Goal: Information Seeking & Learning: Learn about a topic

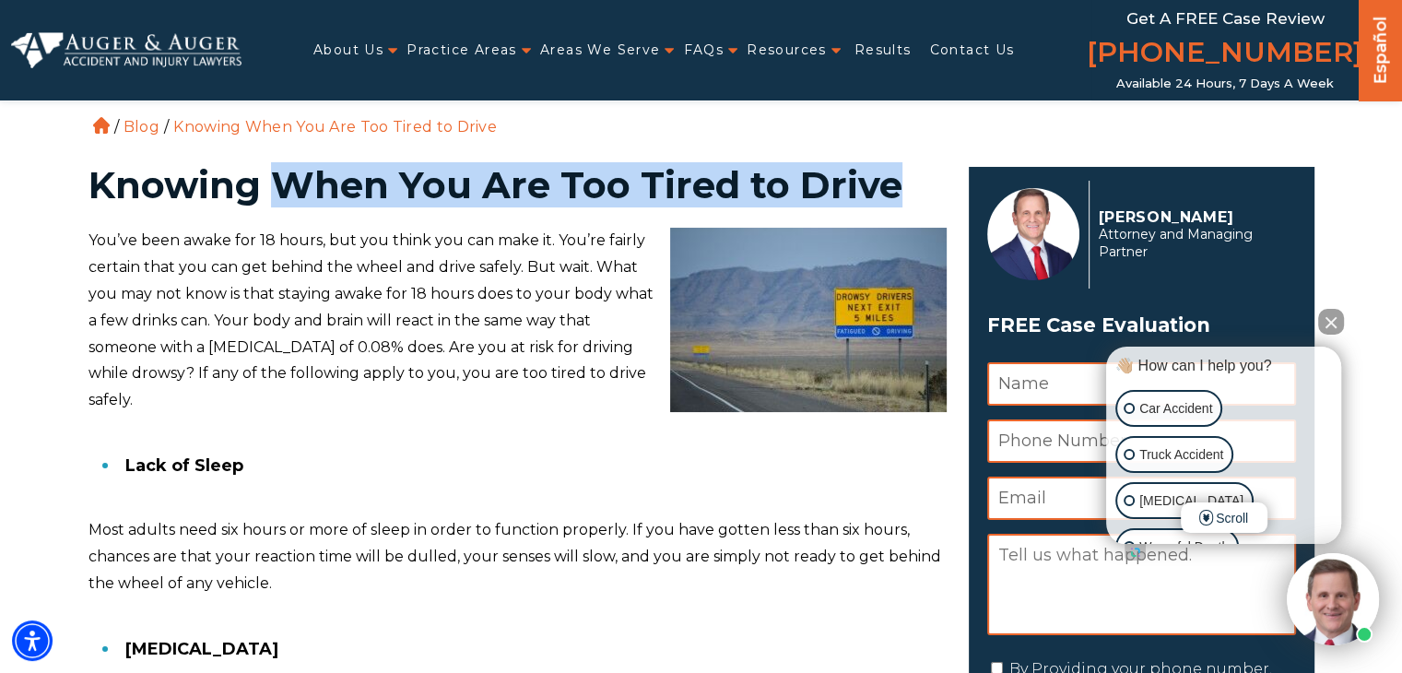
drag, startPoint x: 273, startPoint y: 178, endPoint x: 919, endPoint y: 183, distance: 646.0
click at [919, 183] on h1 "Knowing When You Are Too Tired to Drive" at bounding box center [517, 185] width 858 height 37
copy h1 "When You Are Too Tired to Drive"
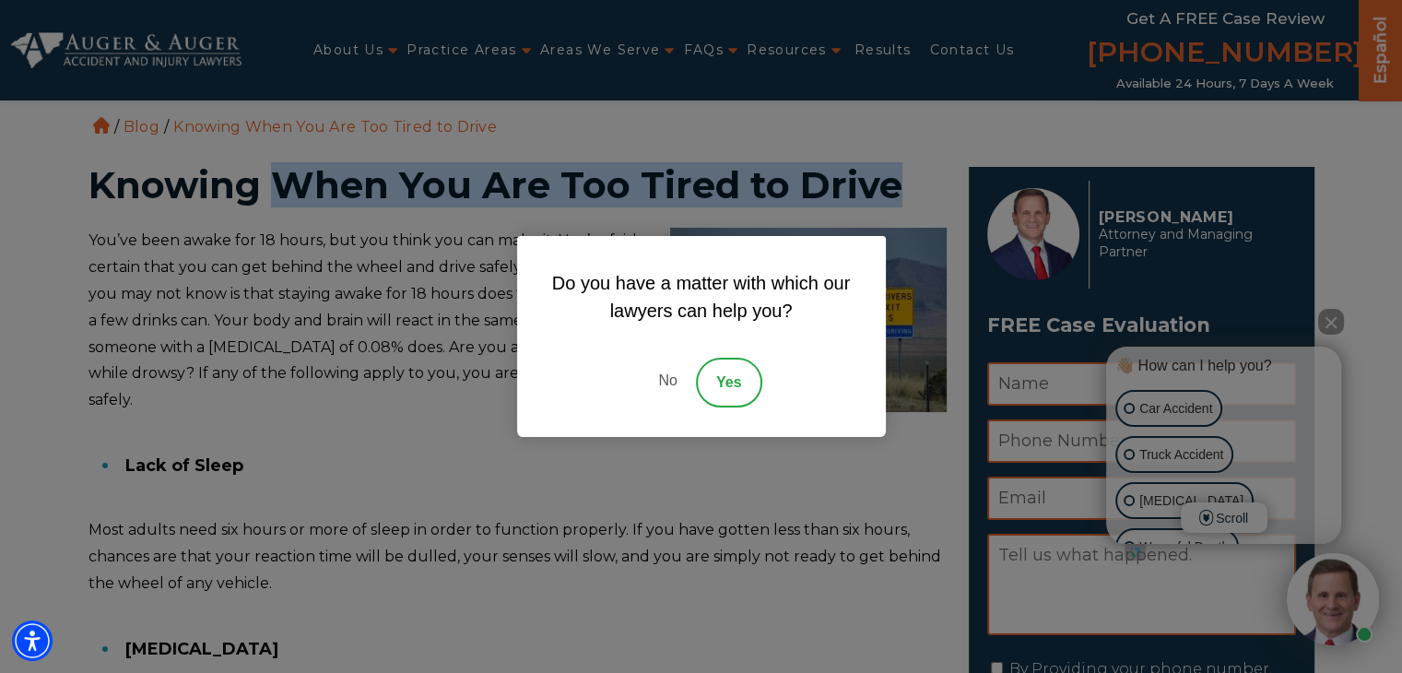
click at [678, 377] on link "No" at bounding box center [667, 383] width 55 height 50
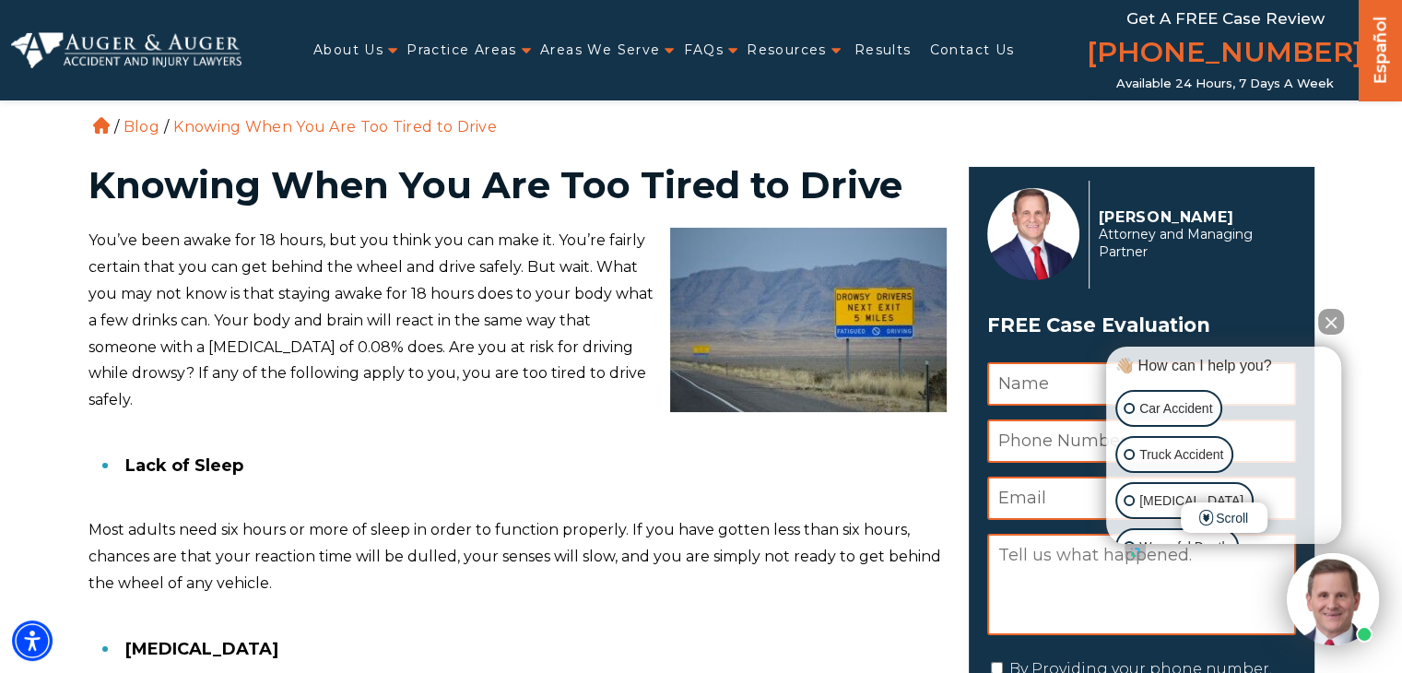
click at [521, 246] on p "You’ve been awake for 18 hours, but you think you can make it. You’re fairly ce…" at bounding box center [517, 321] width 858 height 186
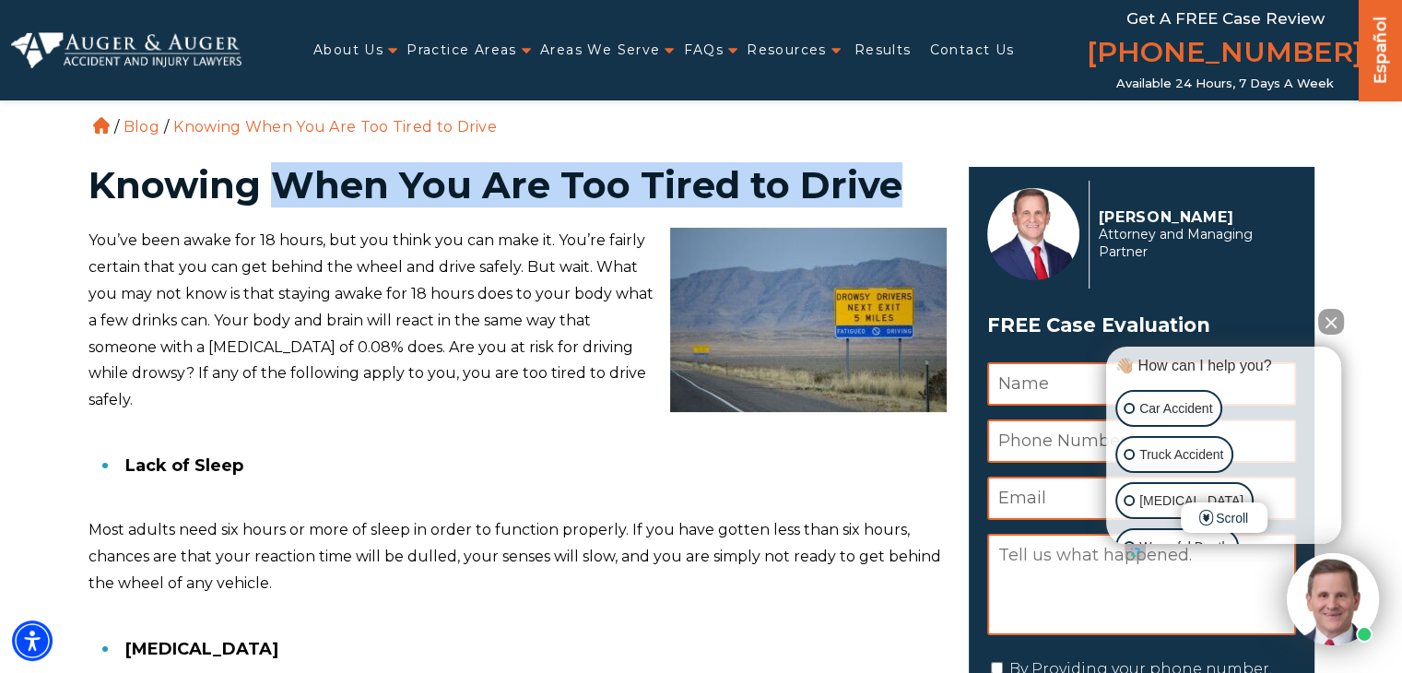
drag, startPoint x: 273, startPoint y: 185, endPoint x: 904, endPoint y: 202, distance: 631.5
click at [904, 202] on h1 "Knowing When You Are Too Tired to Drive" at bounding box center [517, 185] width 858 height 37
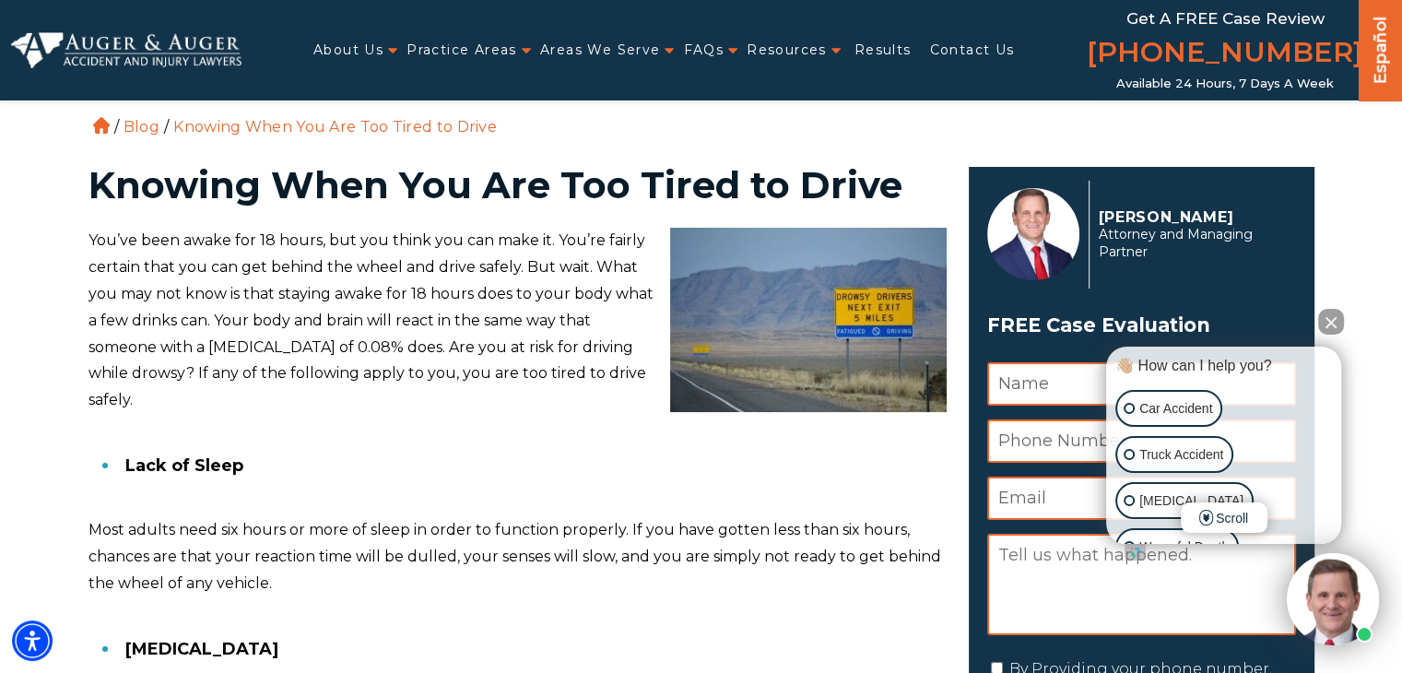
click at [485, 311] on p "You’ve been awake for 18 hours, but you think you can make it. You’re fairly ce…" at bounding box center [517, 321] width 858 height 186
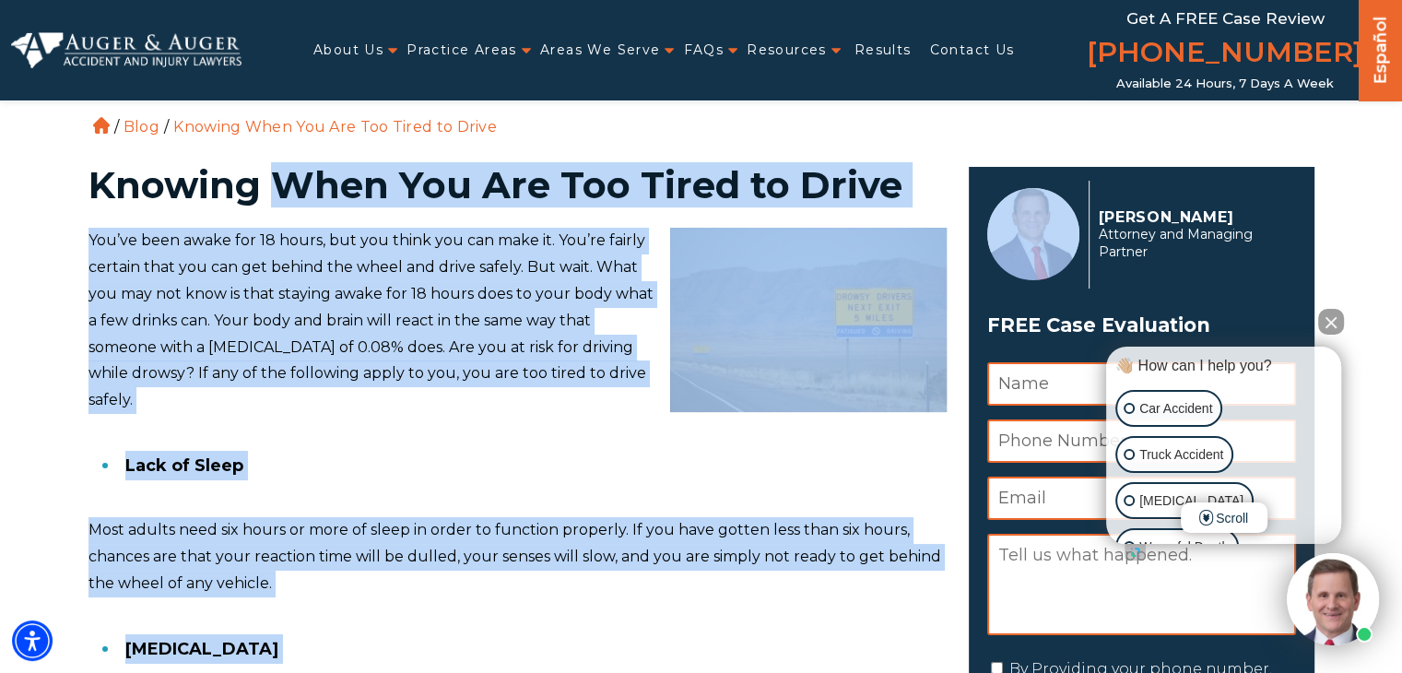
drag, startPoint x: 273, startPoint y: 182, endPoint x: 1038, endPoint y: 217, distance: 765.6
click at [521, 323] on p "You’ve been awake for 18 hours, but you think you can make it. You’re fairly ce…" at bounding box center [517, 321] width 858 height 186
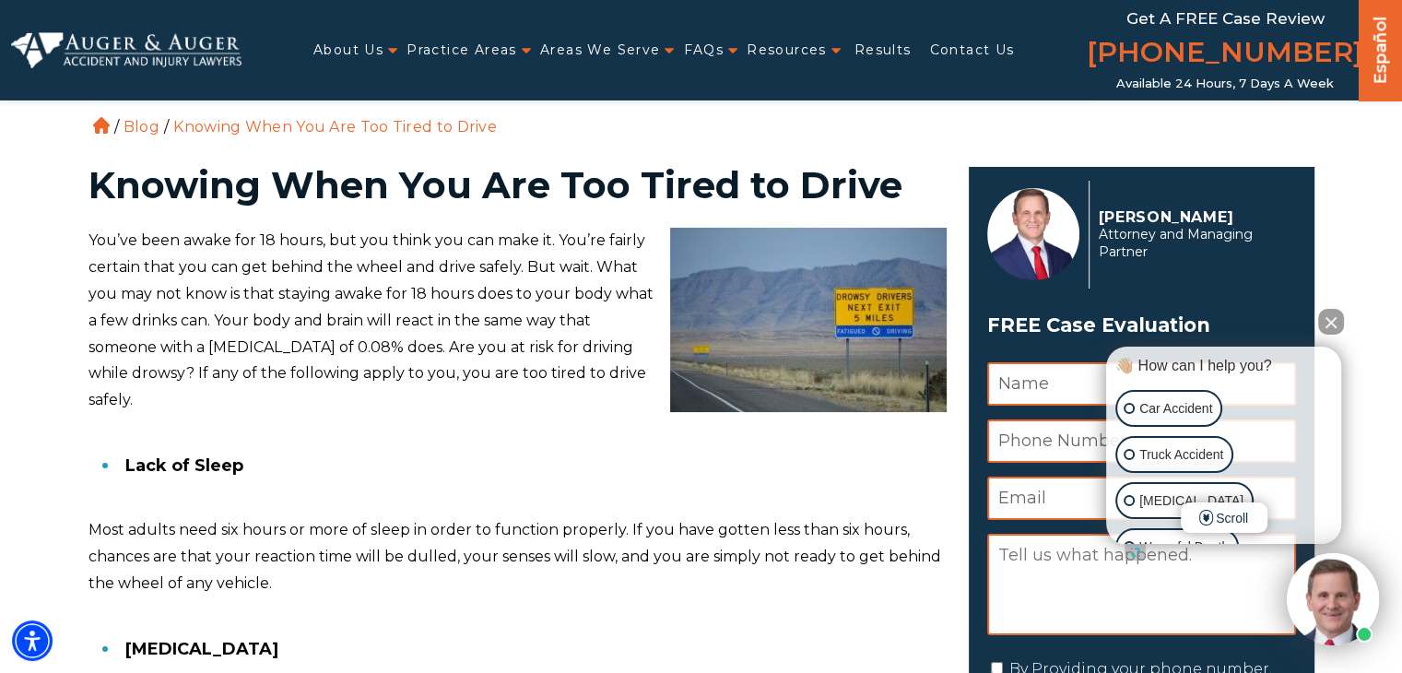
click at [1335, 316] on button "Close Intaker Chat Widget" at bounding box center [1331, 322] width 26 height 26
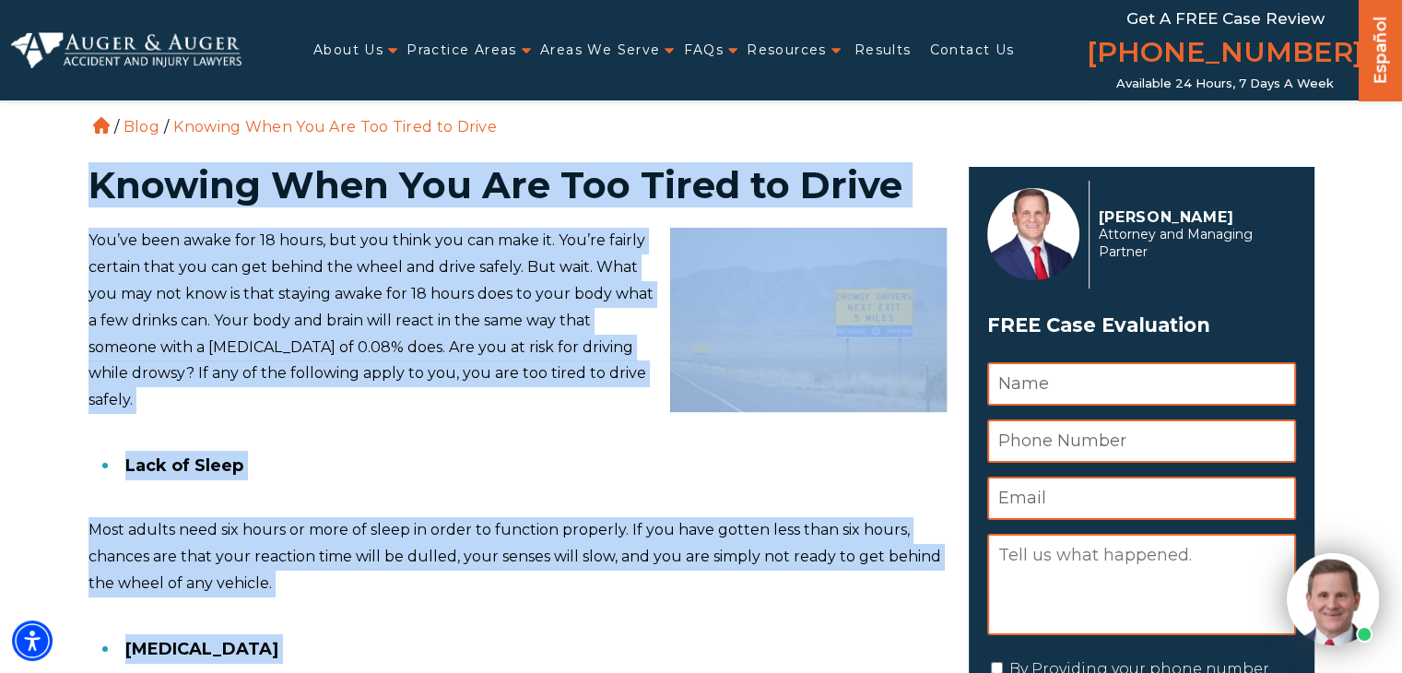
drag, startPoint x: 188, startPoint y: 186, endPoint x: 977, endPoint y: 181, distance: 788.8
click at [502, 254] on p "You’ve been awake for 18 hours, but you think you can make it. You’re fairly ce…" at bounding box center [517, 321] width 858 height 186
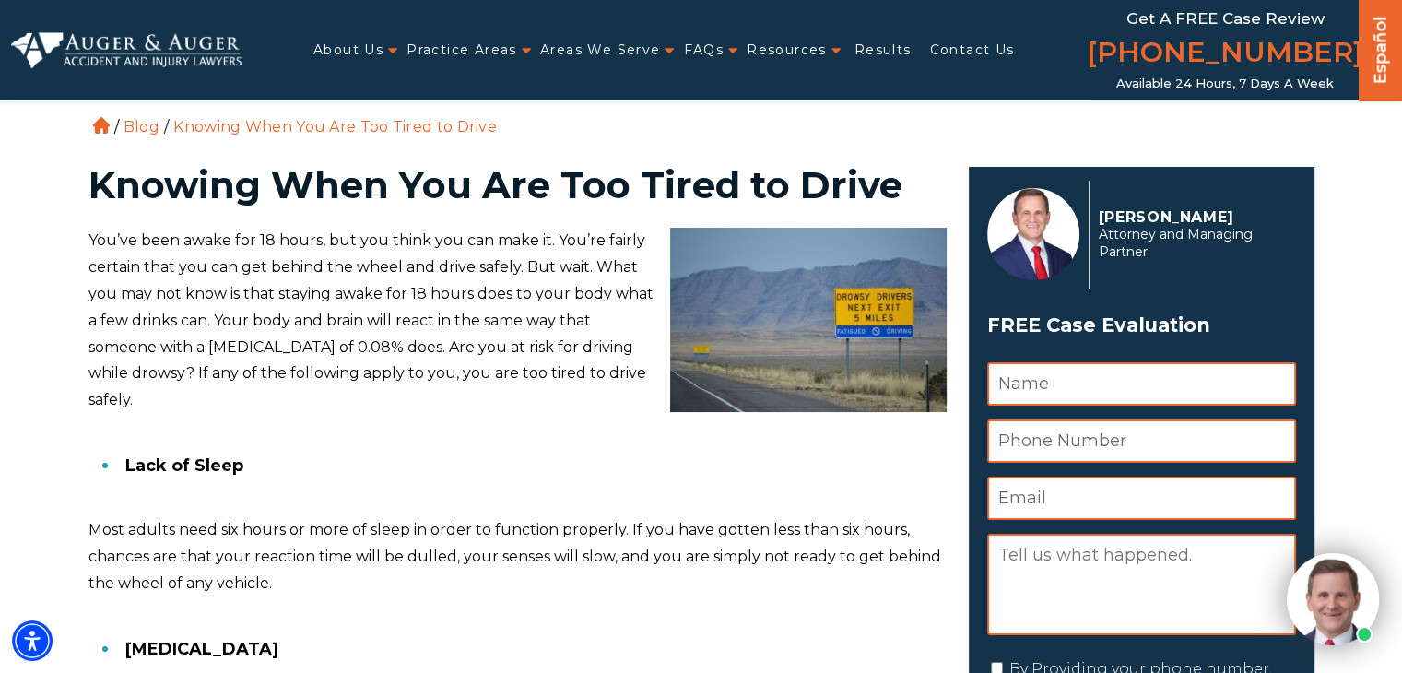
click at [423, 303] on p "You’ve been awake for 18 hours, but you think you can make it. You’re fairly ce…" at bounding box center [517, 321] width 858 height 186
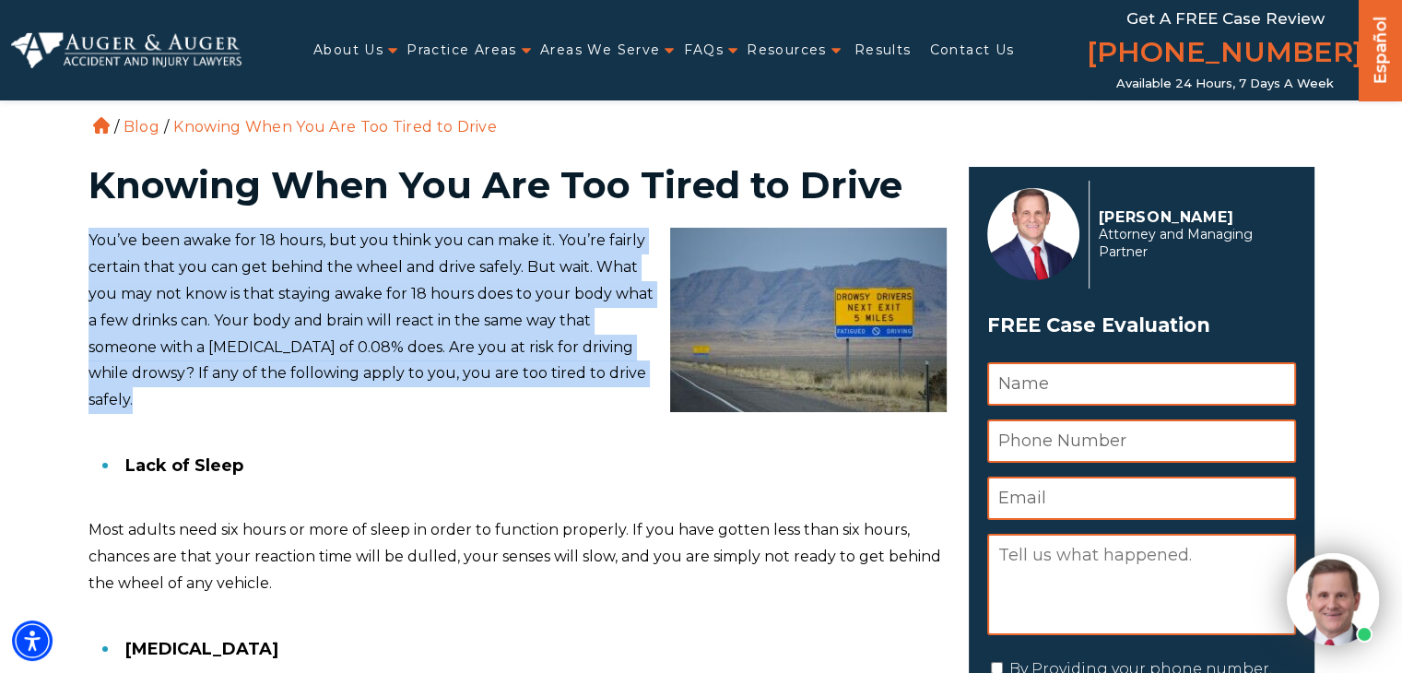
click at [423, 303] on p "You’ve been awake for 18 hours, but you think you can make it. You’re fairly ce…" at bounding box center [517, 321] width 858 height 186
click at [411, 335] on p "You’ve been awake for 18 hours, but you think you can make it. You’re fairly ce…" at bounding box center [517, 321] width 858 height 186
click at [612, 409] on p "You’ve been awake for 18 hours, but you think you can make it. You’re fairly ce…" at bounding box center [517, 321] width 858 height 186
click at [618, 373] on p "You’ve been awake for 18 hours, but you think you can make it. You’re fairly ce…" at bounding box center [517, 321] width 858 height 186
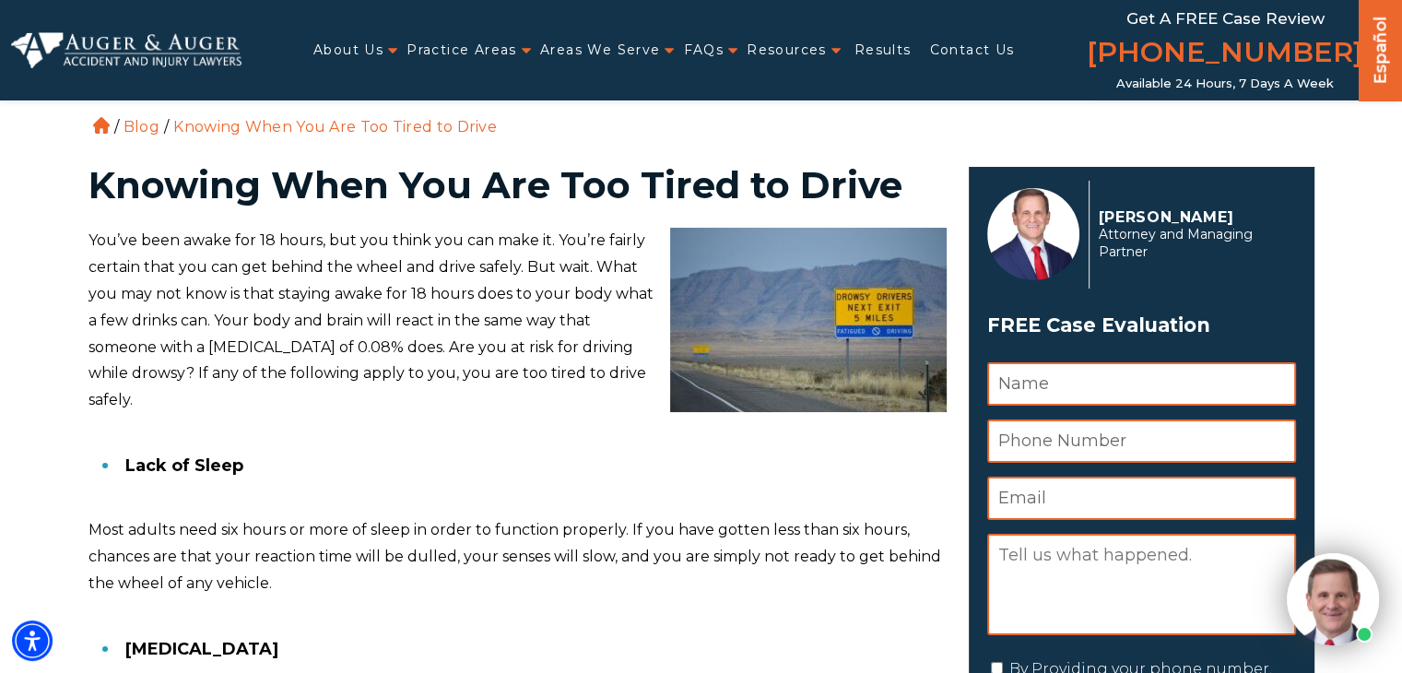
click at [544, 185] on h1 "Knowing When You Are Too Tired to Drive" at bounding box center [517, 185] width 858 height 37
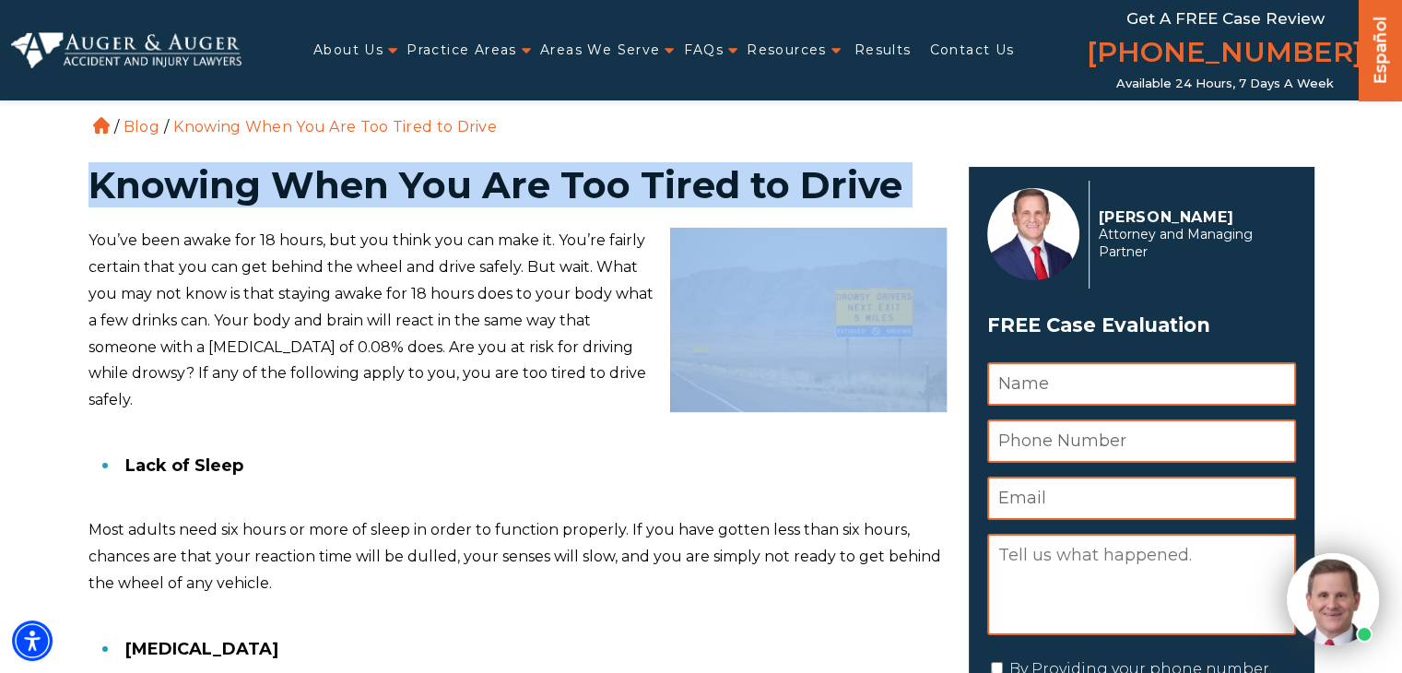
click at [544, 185] on h1 "Knowing When You Are Too Tired to Drive" at bounding box center [517, 185] width 858 height 37
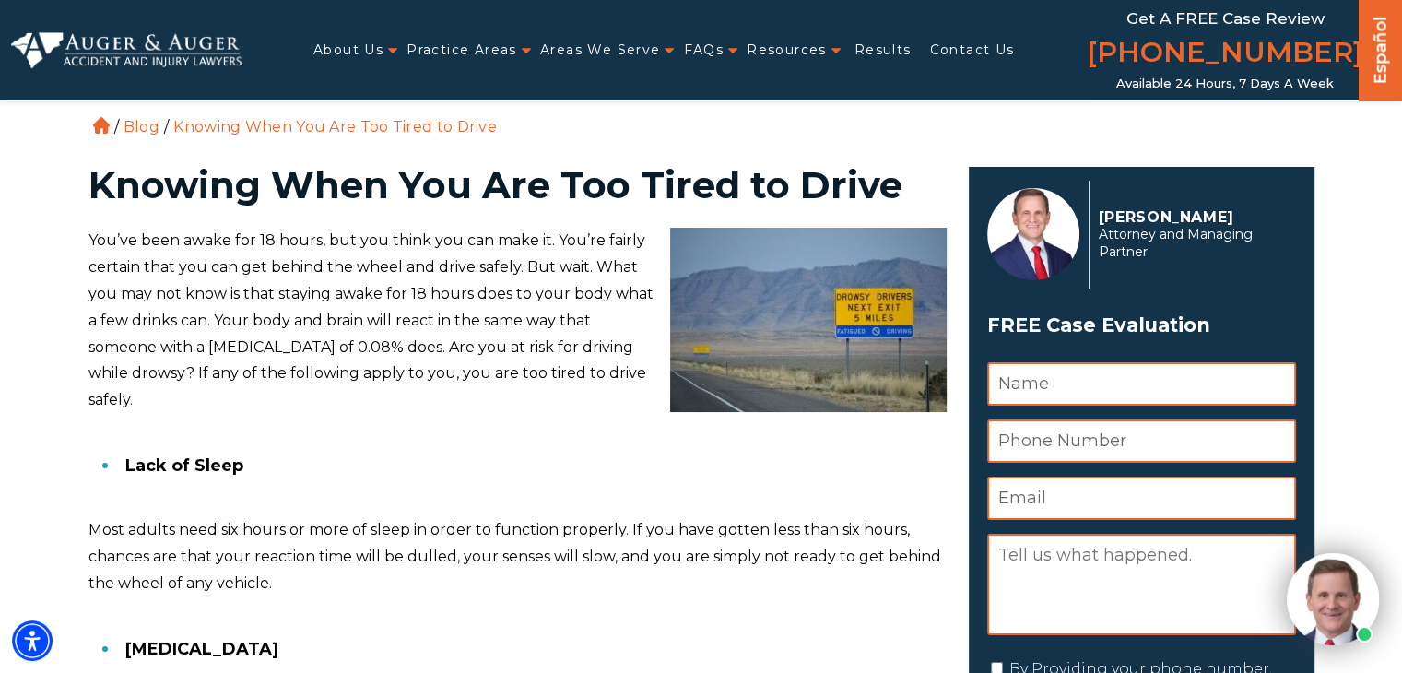
click at [472, 267] on p "You’ve been awake for 18 hours, but you think you can make it. You’re fairly ce…" at bounding box center [517, 321] width 858 height 186
click at [594, 192] on h1 "Knowing When You Are Too Tired to Drive" at bounding box center [517, 185] width 858 height 37
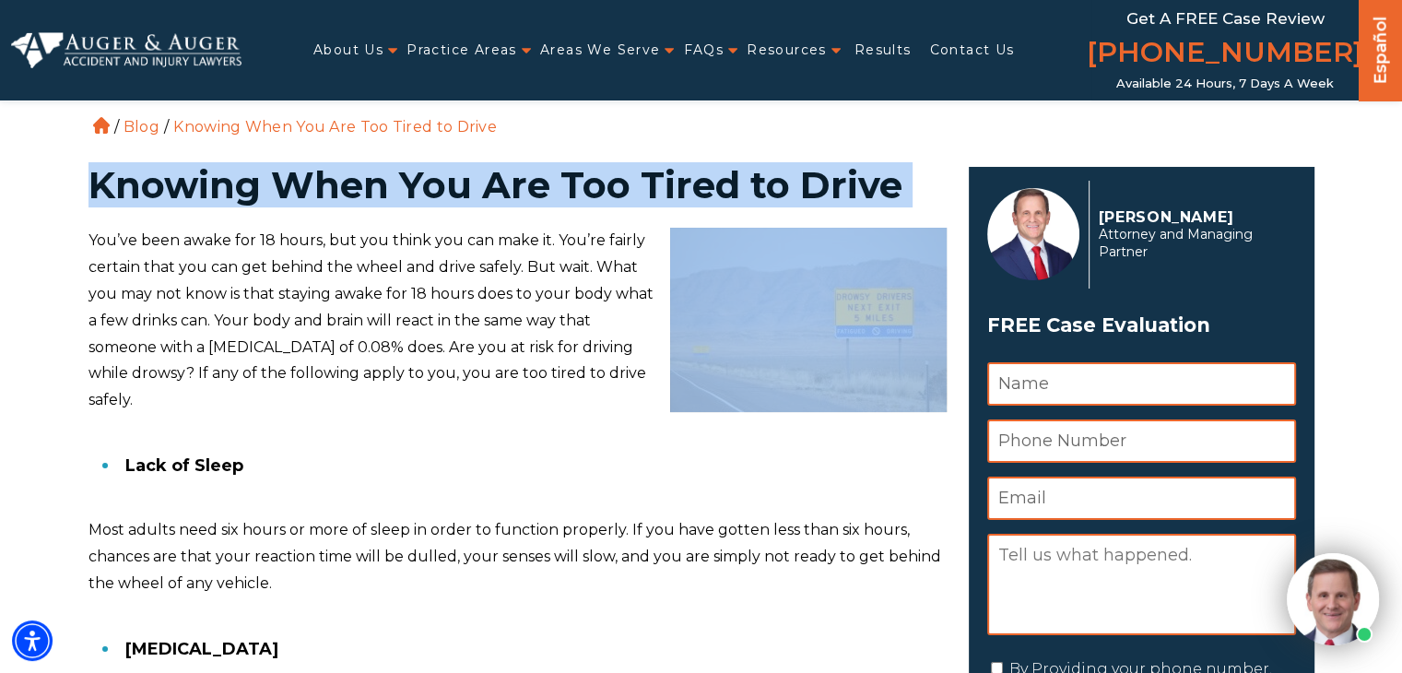
click at [594, 192] on h1 "Knowing When You Are Too Tired to Drive" at bounding box center [517, 185] width 858 height 37
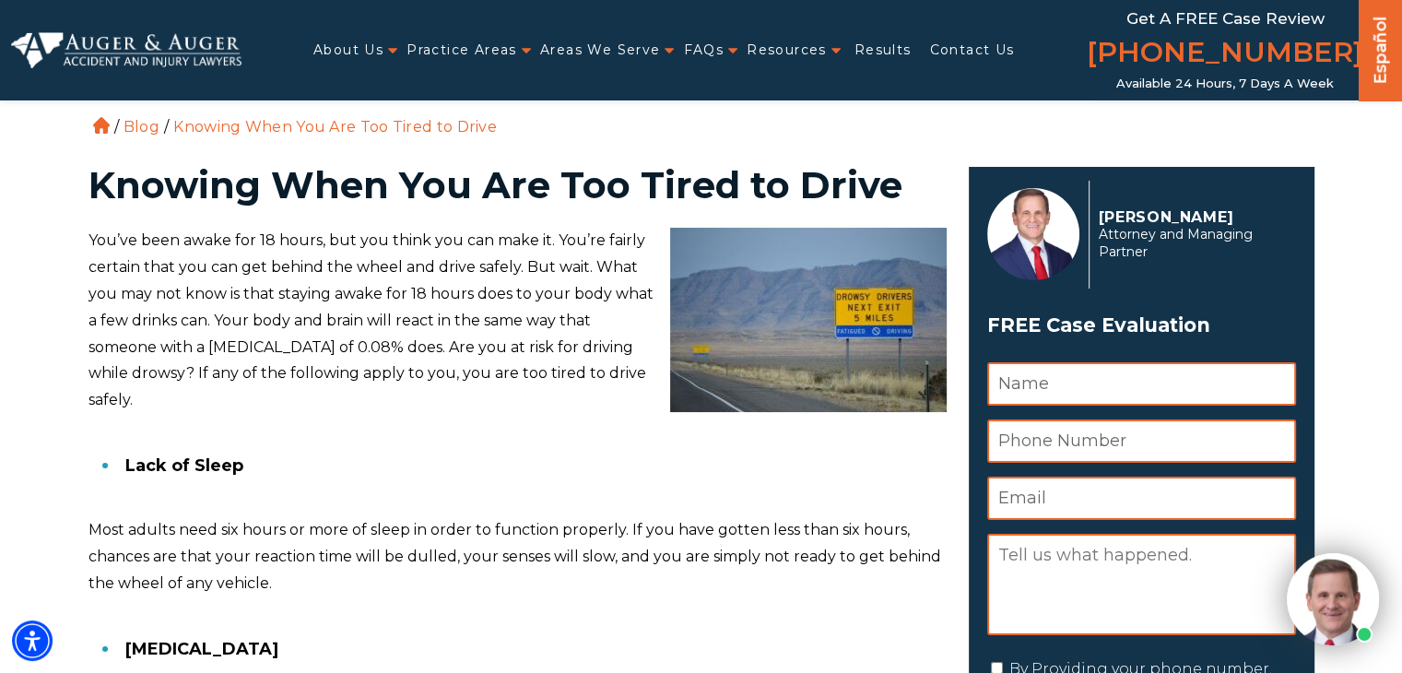
click at [474, 273] on p "You’ve been awake for 18 hours, but you think you can make it. You’re fairly ce…" at bounding box center [517, 321] width 858 height 186
